Goal: Information Seeking & Learning: Learn about a topic

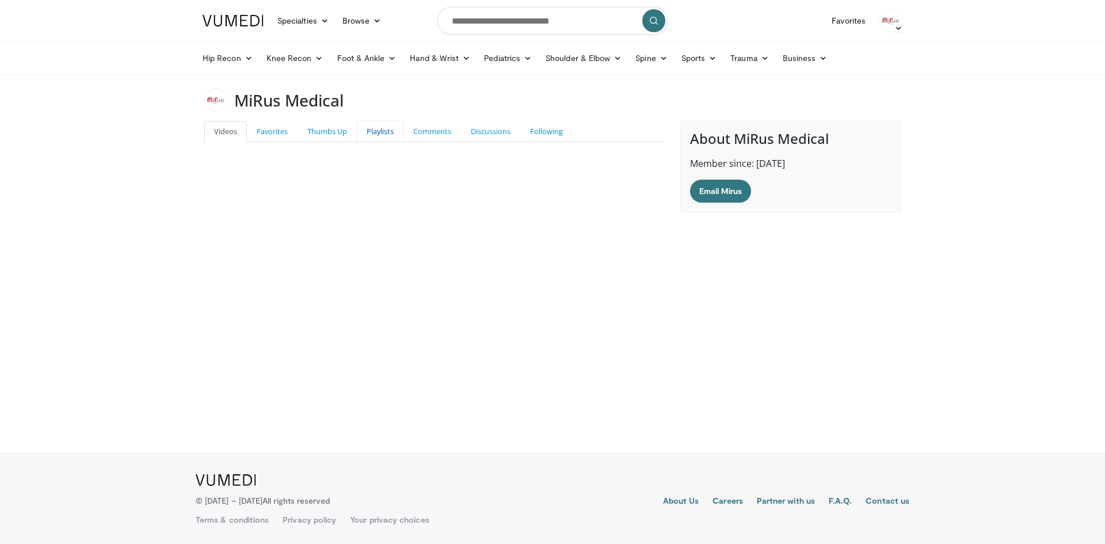
click at [373, 133] on link "Playlists" at bounding box center [380, 131] width 47 height 21
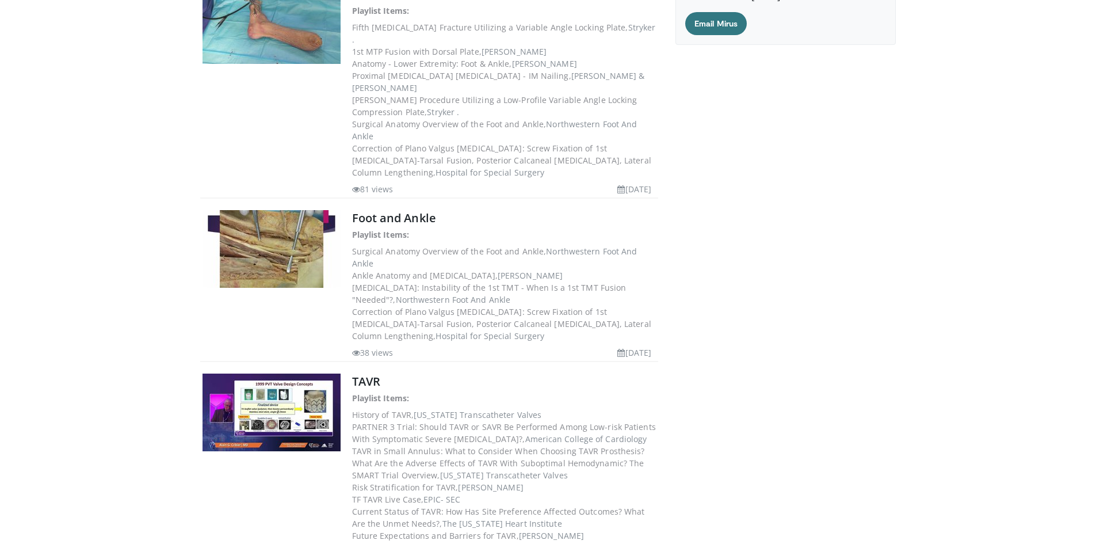
scroll to position [65, 0]
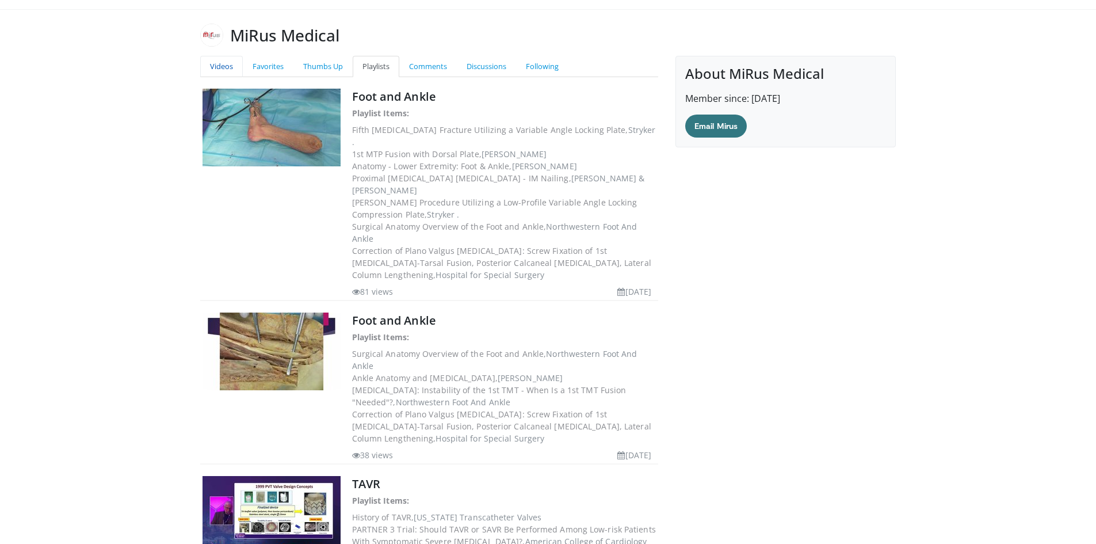
click at [216, 66] on link "Videos" at bounding box center [221, 66] width 43 height 21
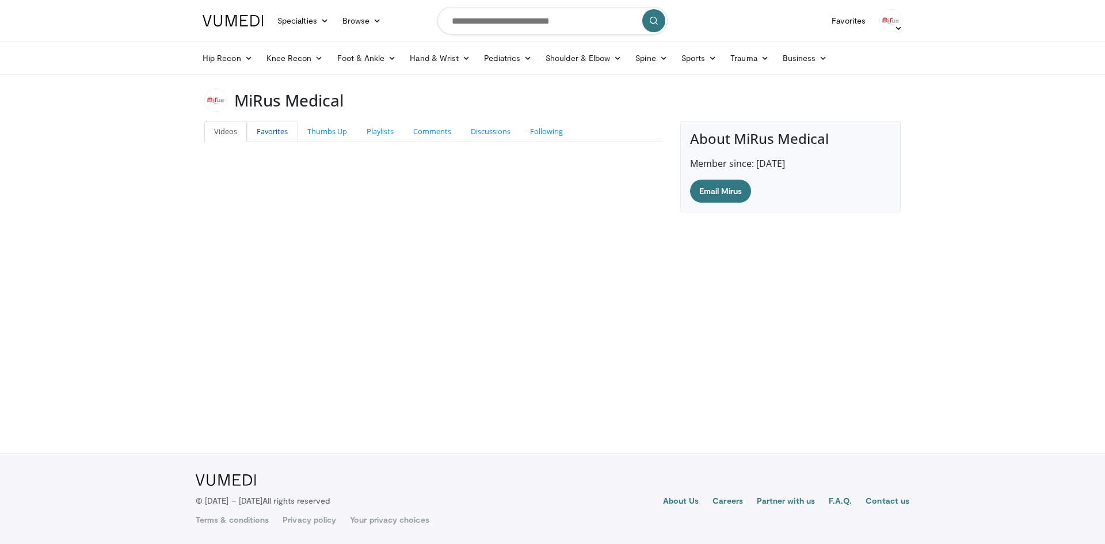
click at [265, 134] on link "Favorites" at bounding box center [272, 131] width 51 height 21
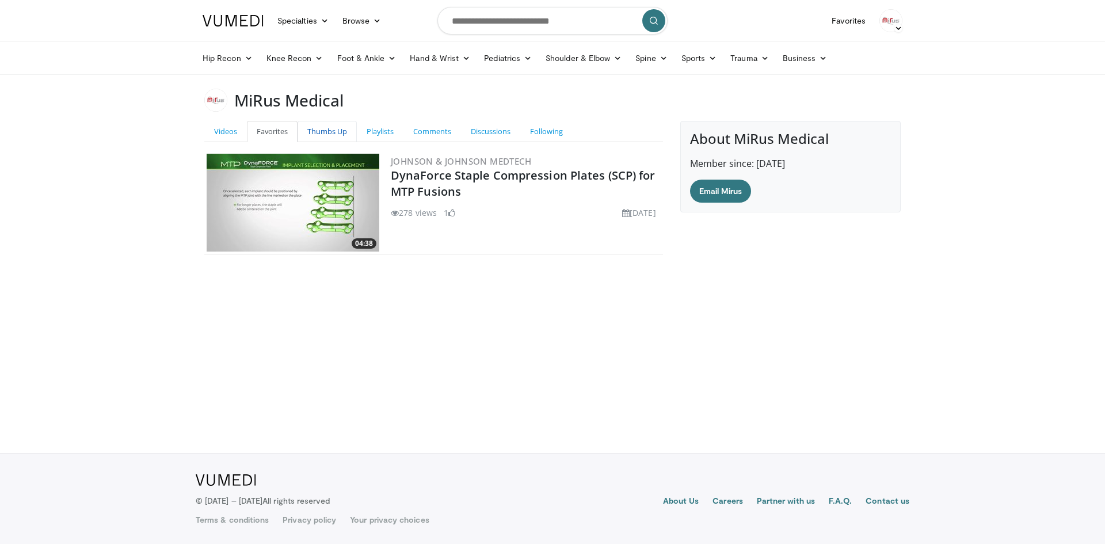
click at [338, 131] on link "Thumbs Up" at bounding box center [326, 131] width 59 height 21
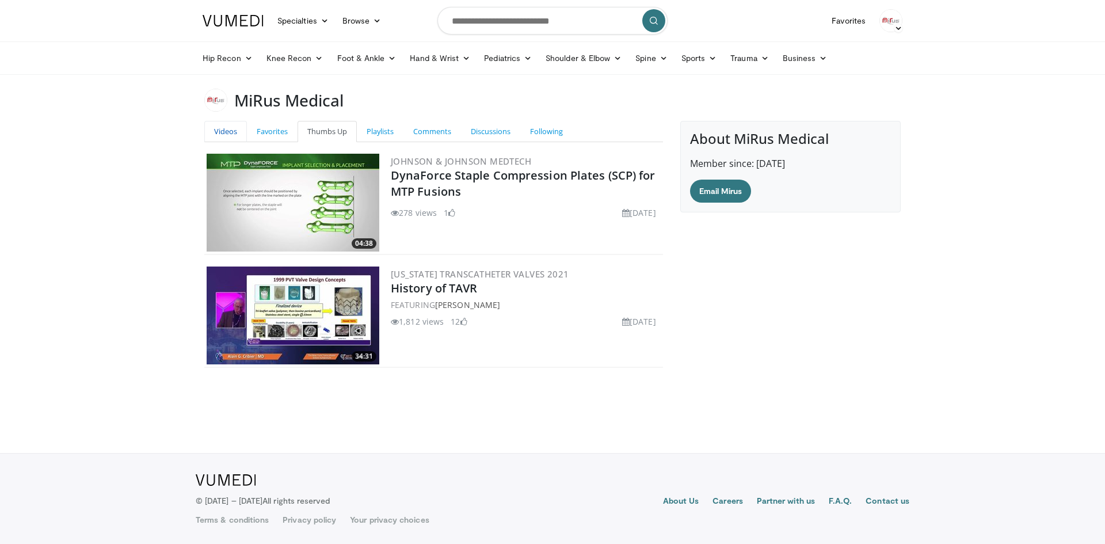
click at [236, 127] on link "Videos" at bounding box center [225, 131] width 43 height 21
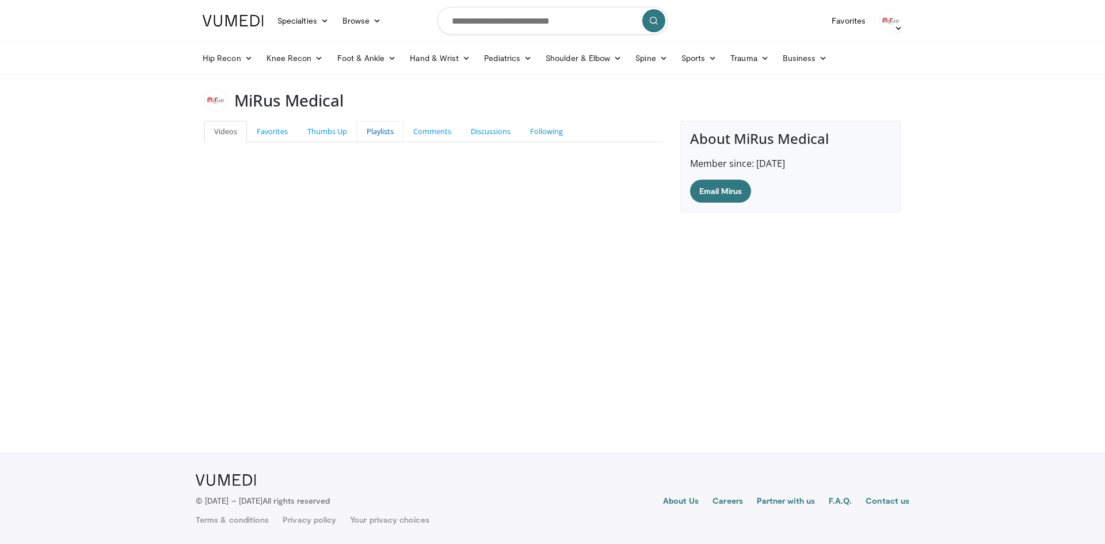
click at [378, 131] on link "Playlists" at bounding box center [380, 131] width 47 height 21
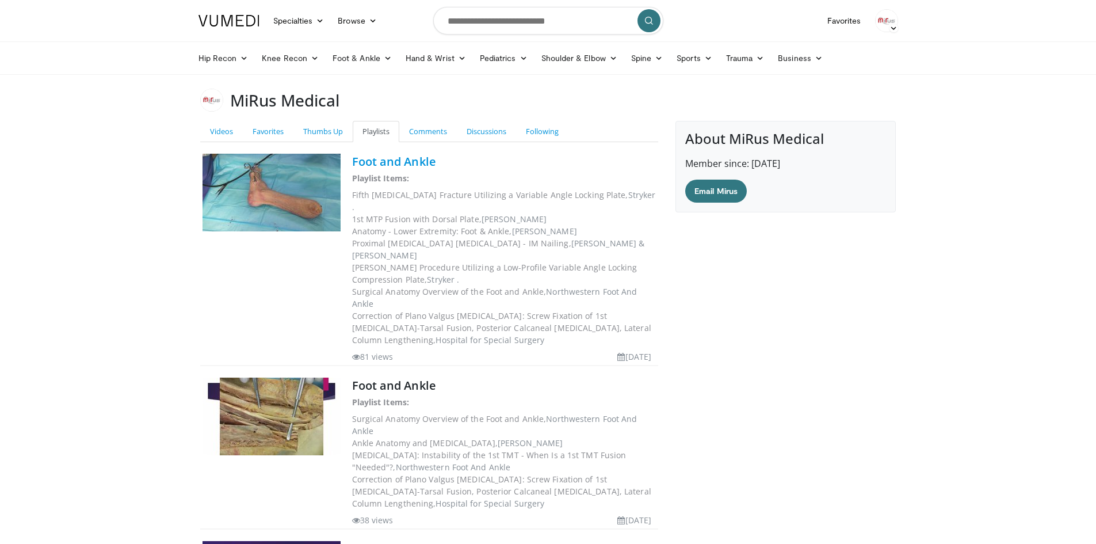
click at [410, 159] on link "Foot and Ankle" at bounding box center [394, 162] width 84 height 16
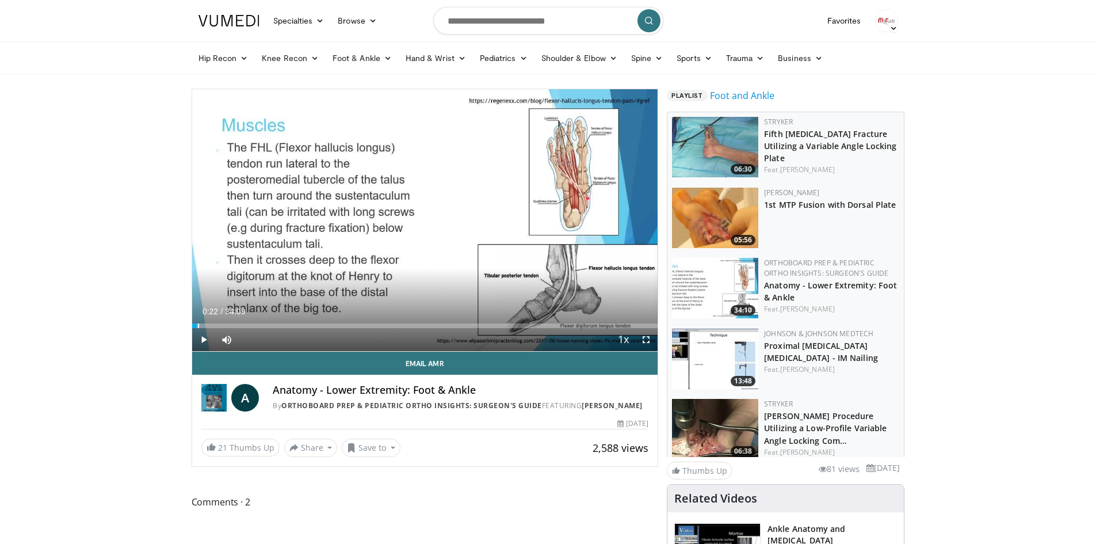
drag, startPoint x: 256, startPoint y: 324, endPoint x: 197, endPoint y: 328, distance: 59.4
click at [197, 328] on div "Current Time 0:22 / Duration 34:09 Play Skip Backward Skip Forward Mute Loaded …" at bounding box center [425, 339] width 466 height 23
click at [192, 325] on div "Loaded : 0.97% 00:02 00:00" at bounding box center [425, 325] width 466 height 5
click at [197, 343] on span "Video Player" at bounding box center [203, 339] width 23 height 23
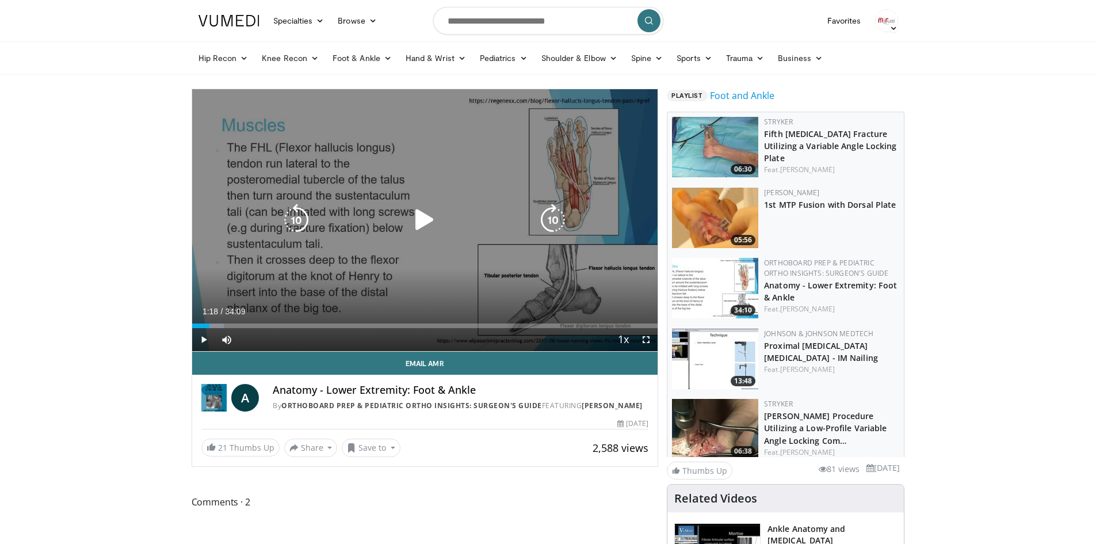
click at [419, 226] on icon "Video Player" at bounding box center [424, 220] width 32 height 32
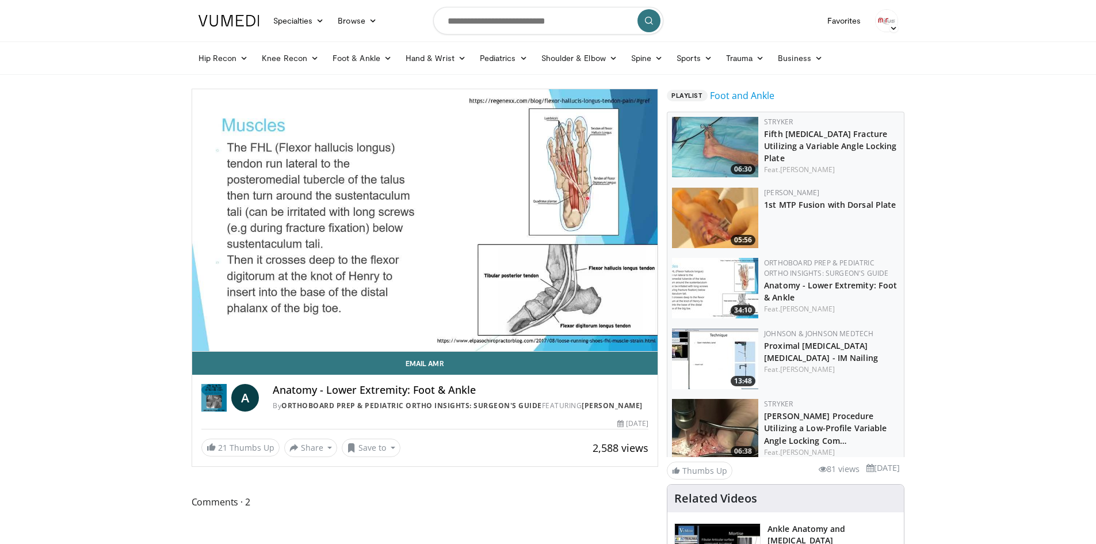
click at [456, 509] on span "Comments 2" at bounding box center [425, 501] width 467 height 15
click at [503, 509] on span "Comments 2" at bounding box center [425, 501] width 467 height 15
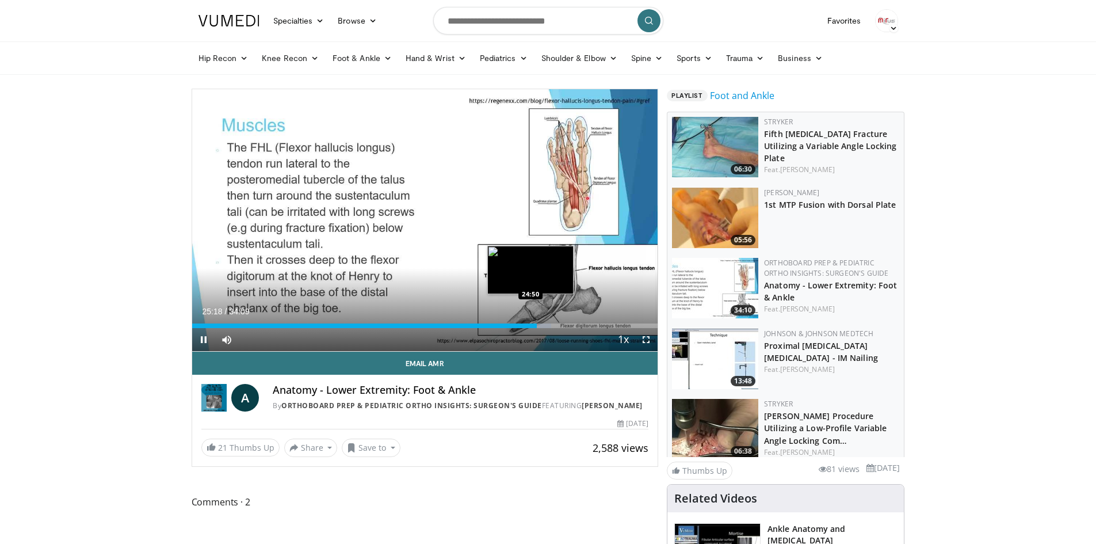
click at [530, 327] on div "25:18" at bounding box center [364, 325] width 345 height 5
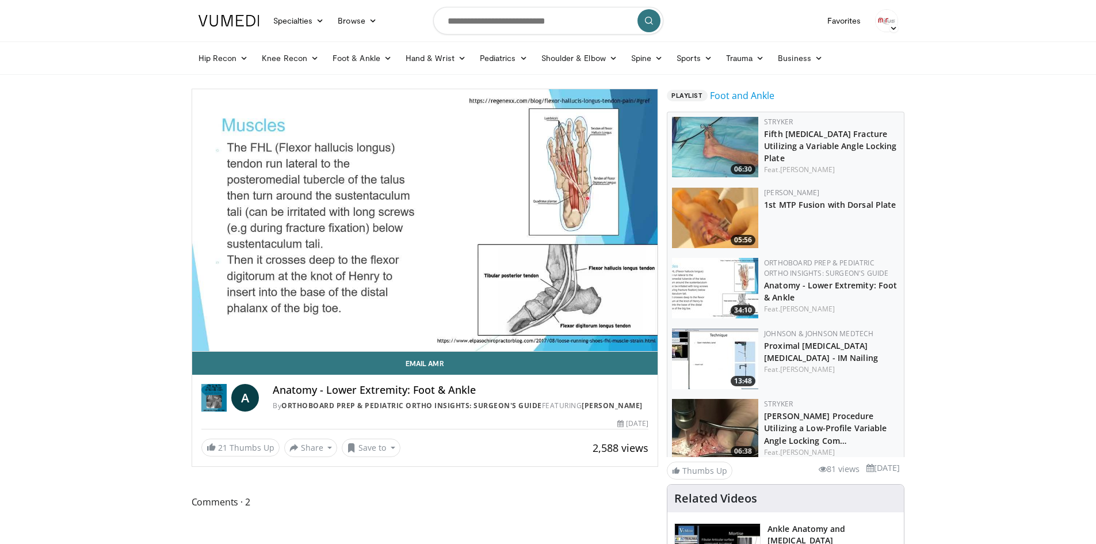
click at [450, 521] on div "Comments 2" at bounding box center [425, 507] width 467 height 27
